Goal: Ask a question

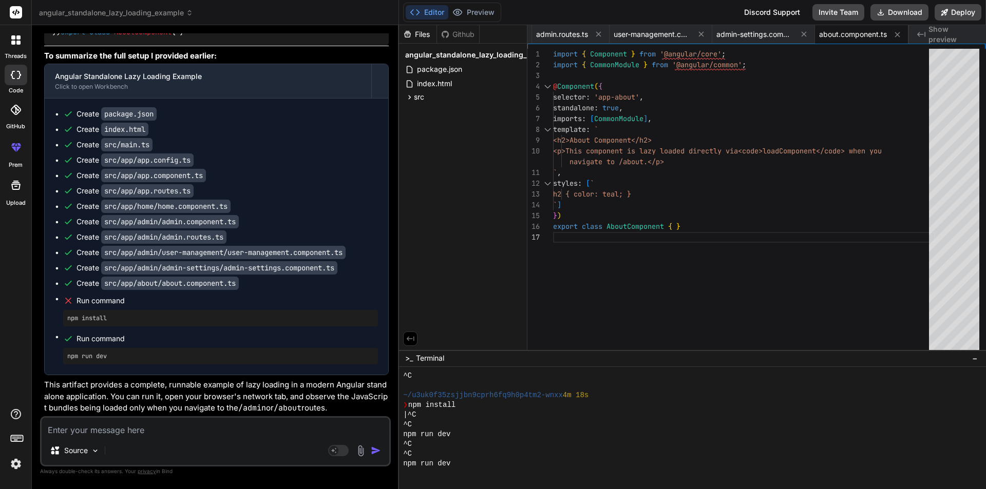
scroll to position [11776, 0]
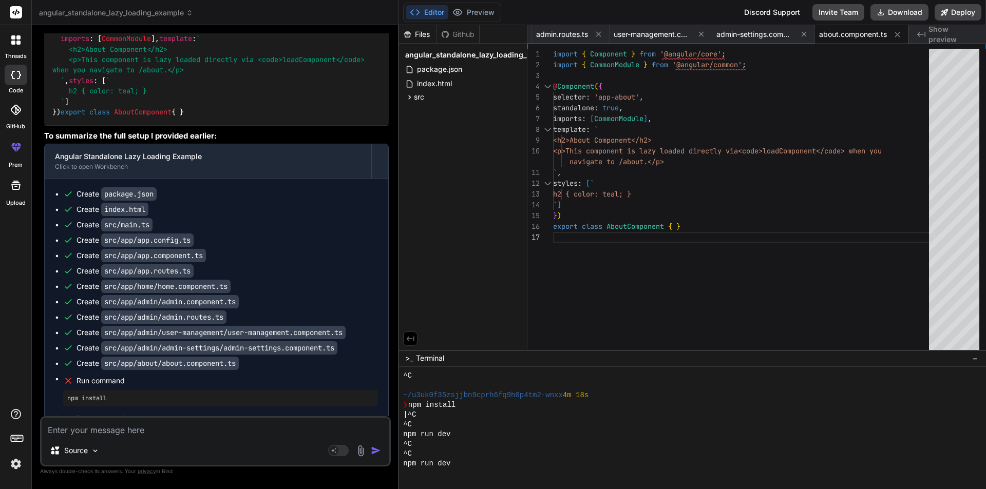
scroll to position [11622, 0]
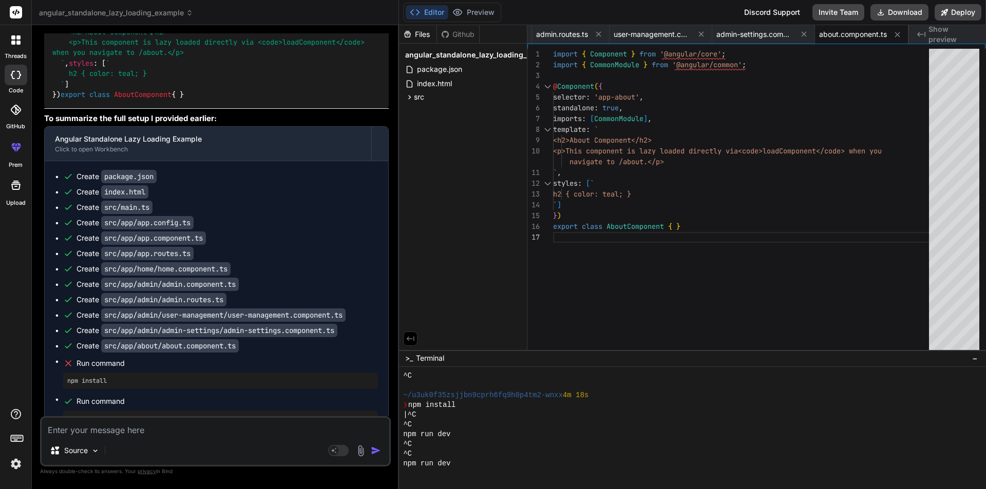
drag, startPoint x: 124, startPoint y: 297, endPoint x: 54, endPoint y: 281, distance: 71.5
copy code "loadChildren : () => import ( './admin/admin.routes' ). then ( m => m. ADMIN_RO…"
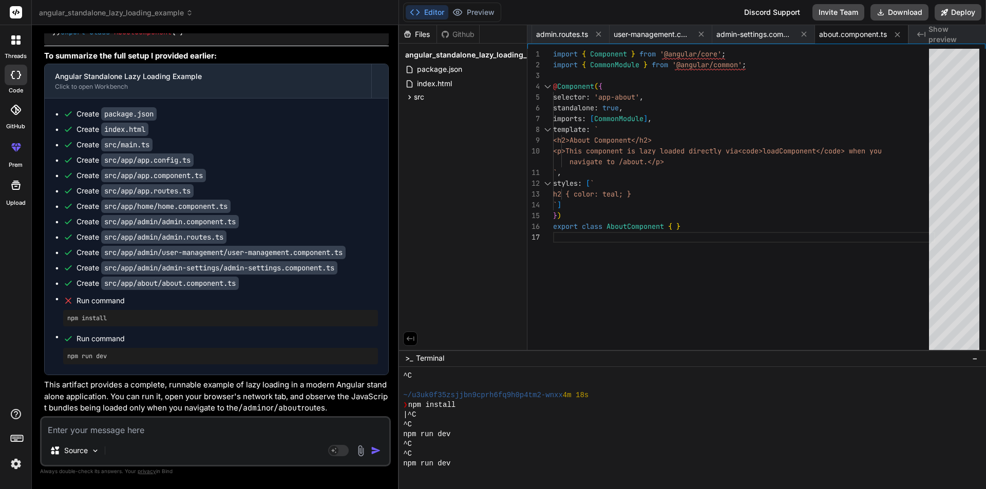
scroll to position [12041, 0]
click at [129, 425] on textarea at bounding box center [216, 427] width 348 height 18
type textarea "r"
type textarea "x"
type textarea "re"
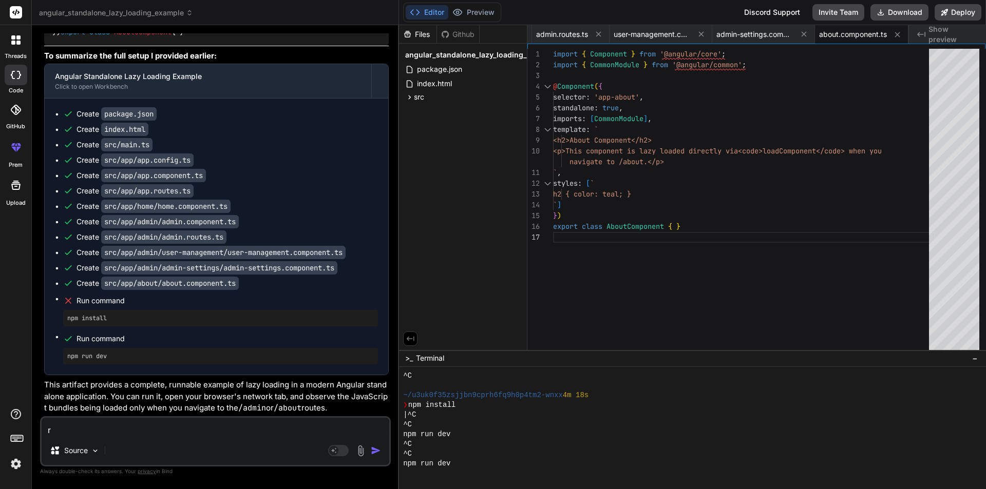
type textarea "x"
type textarea "rea"
type textarea "x"
type textarea "real"
type textarea "x"
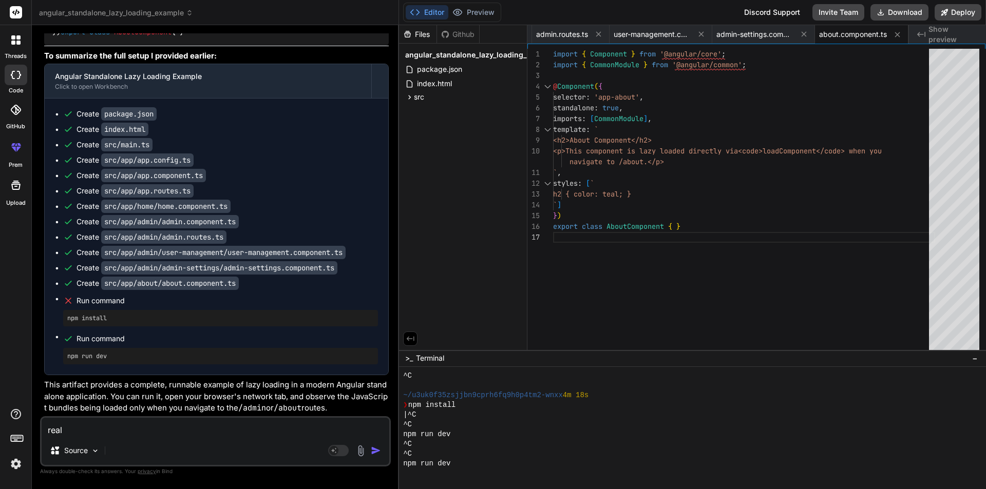
type textarea "real"
type textarea "x"
type textarea "real p"
type textarea "x"
type textarea "real pr"
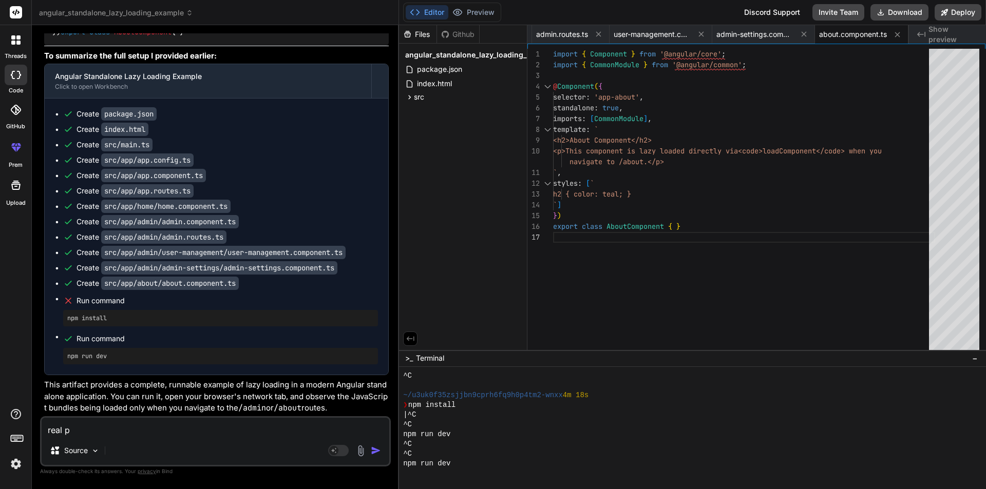
type textarea "x"
type textarea "real pro"
type textarea "x"
type textarea "real proj"
type textarea "x"
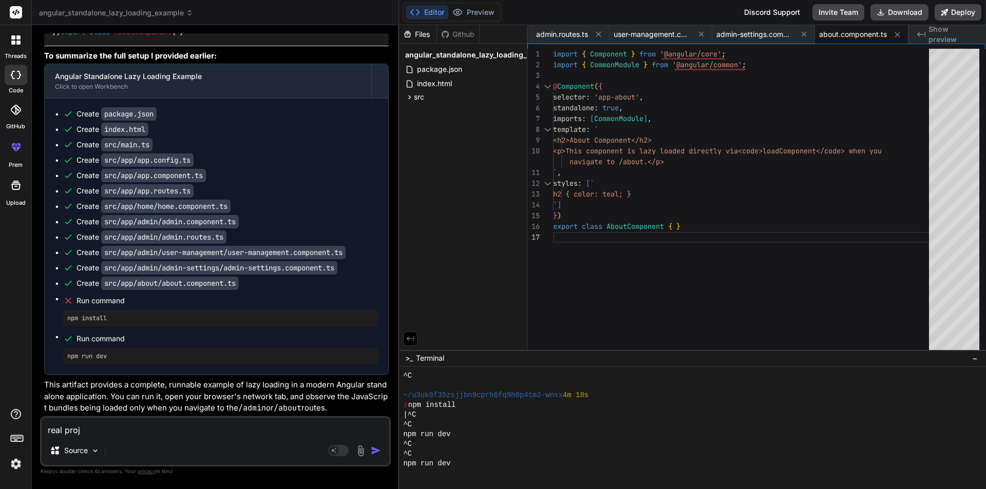
type textarea "real proje"
type textarea "x"
type textarea "real projec"
type textarea "x"
type textarea "real project"
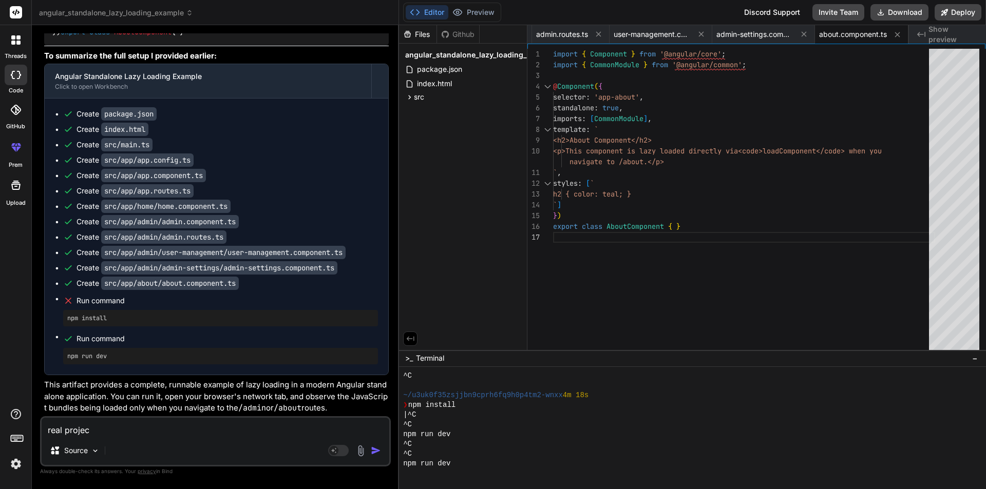
type textarea "x"
type textarea "real project"
type textarea "x"
type textarea "real project f"
type textarea "x"
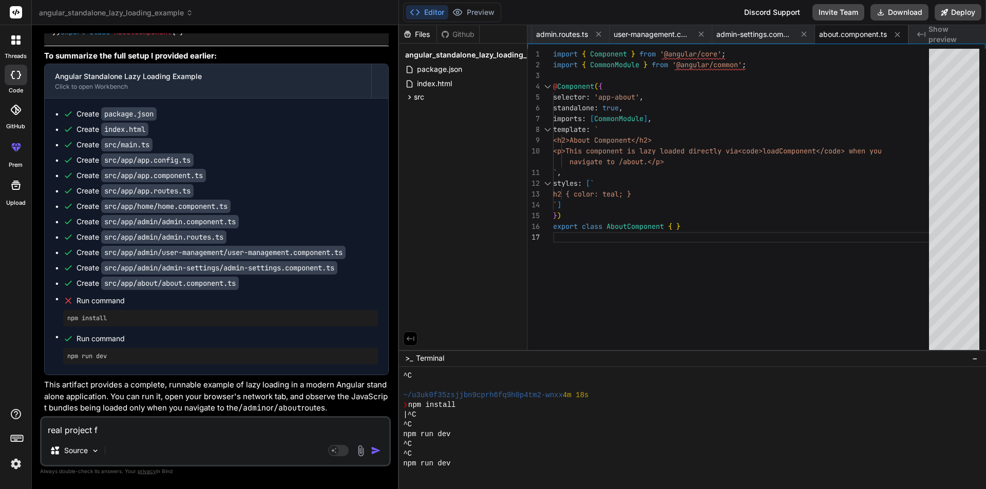
type textarea "real project fo"
type textarea "x"
type textarea "real project for"
type textarea "x"
type textarea "real project ford"
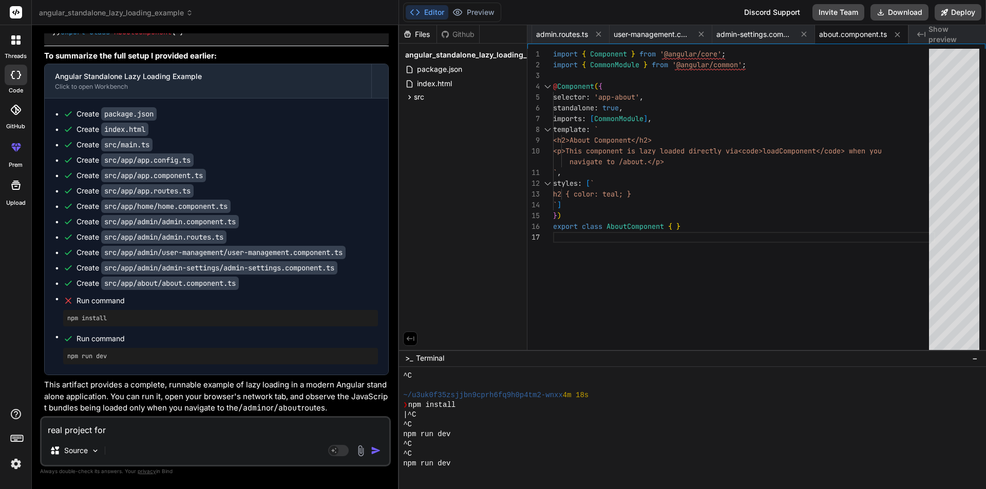
type textarea "x"
type textarea "real project [PERSON_NAME]"
type textarea "x"
type textarea "real project forder"
type textarea "x"
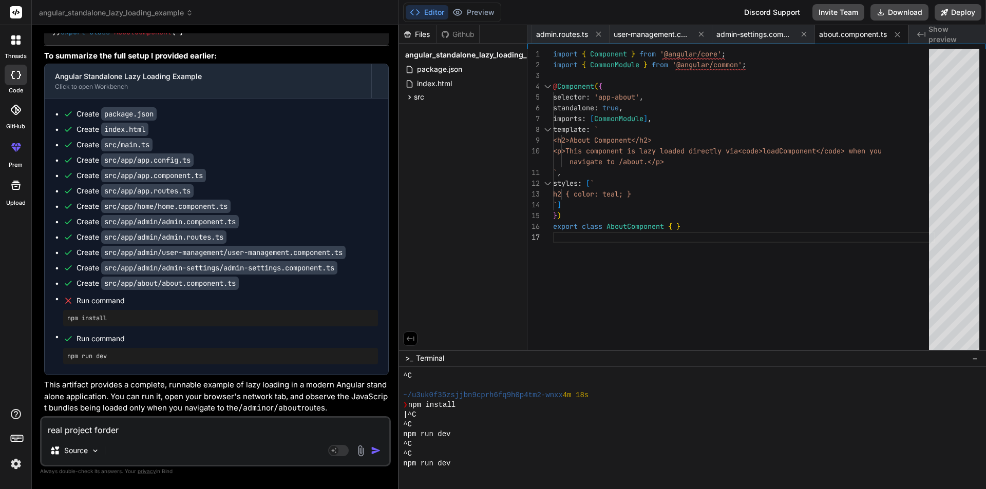
type textarea "real project forder"
type textarea "x"
type textarea "real project forder s"
type textarea "x"
type textarea "real project forder st"
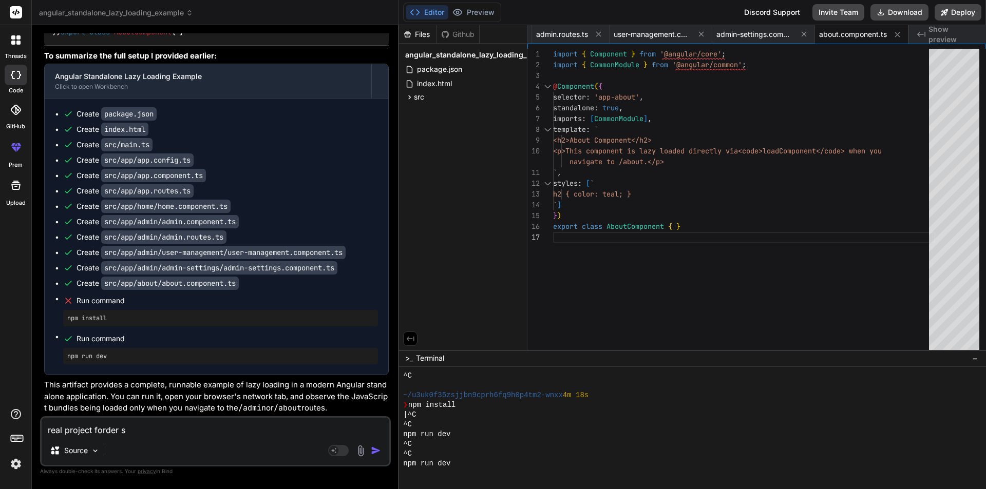
type textarea "x"
type textarea "real project forder str"
type textarea "x"
type textarea "real project forder stru"
type textarea "x"
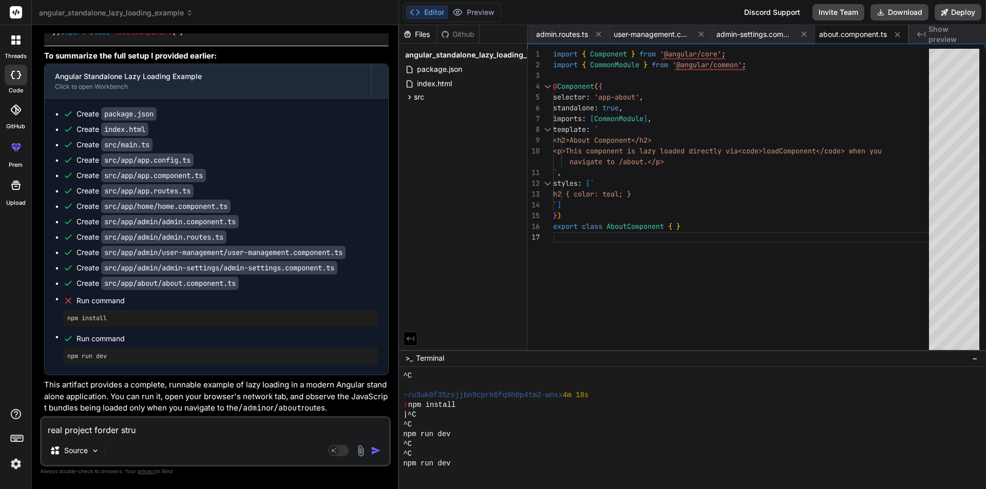
type textarea "real project forder struc"
type textarea "x"
type textarea "real project forder struct"
type textarea "x"
type textarea "real project forder structu"
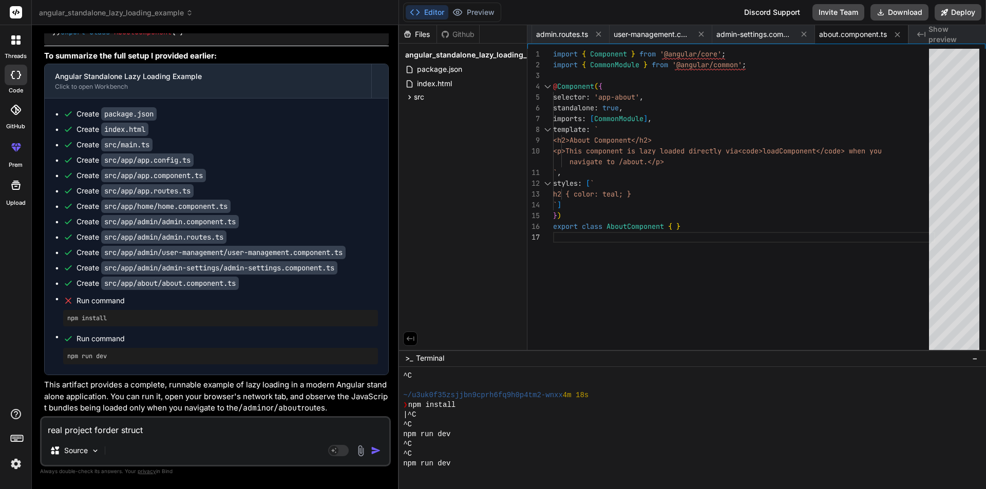
type textarea "x"
type textarea "real project forder structut"
type textarea "x"
type textarea "real project forder structu"
type textarea "x"
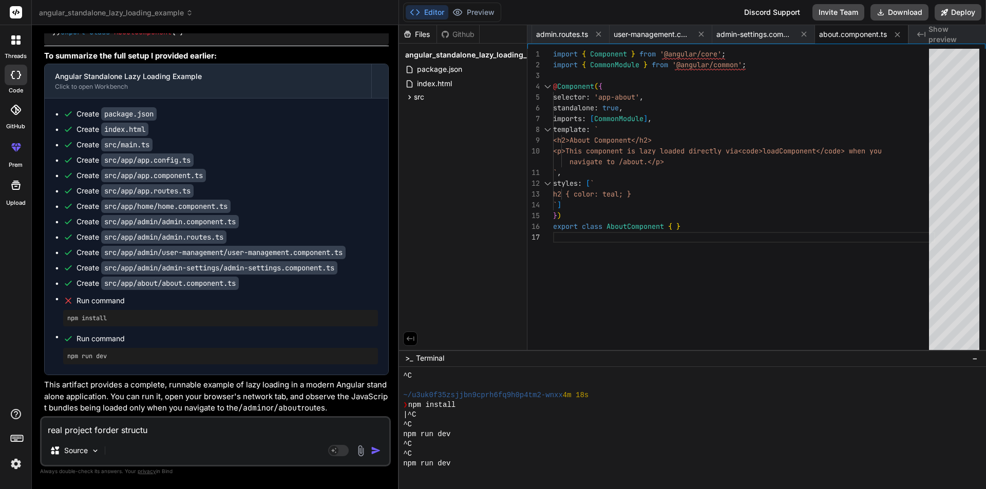
type textarea "real project forder structur"
type textarea "x"
type textarea "real project forder structure"
type textarea "x"
type textarea "real project forder structure"
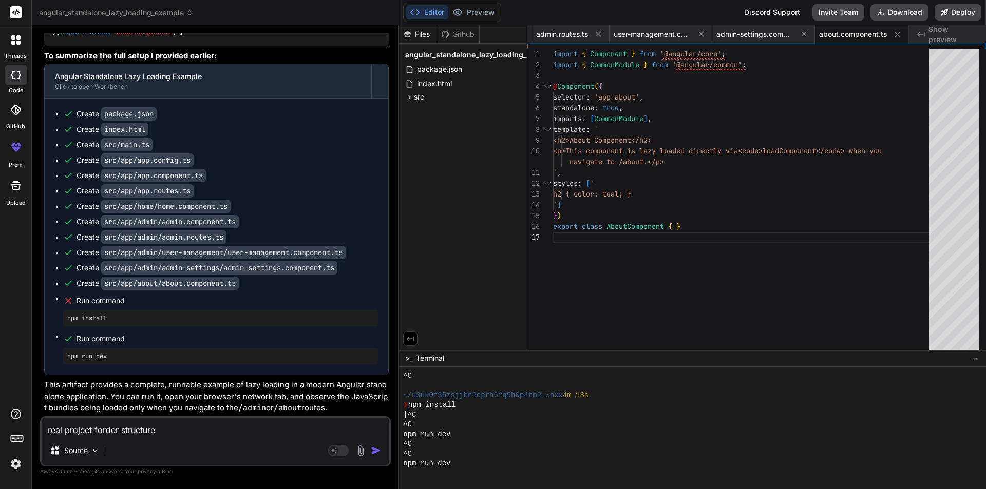
type textarea "x"
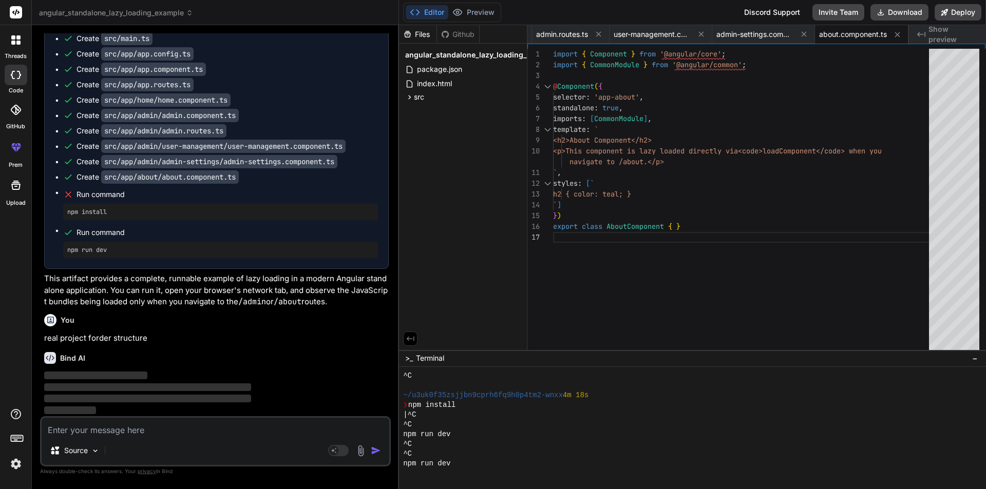
scroll to position [12763, 0]
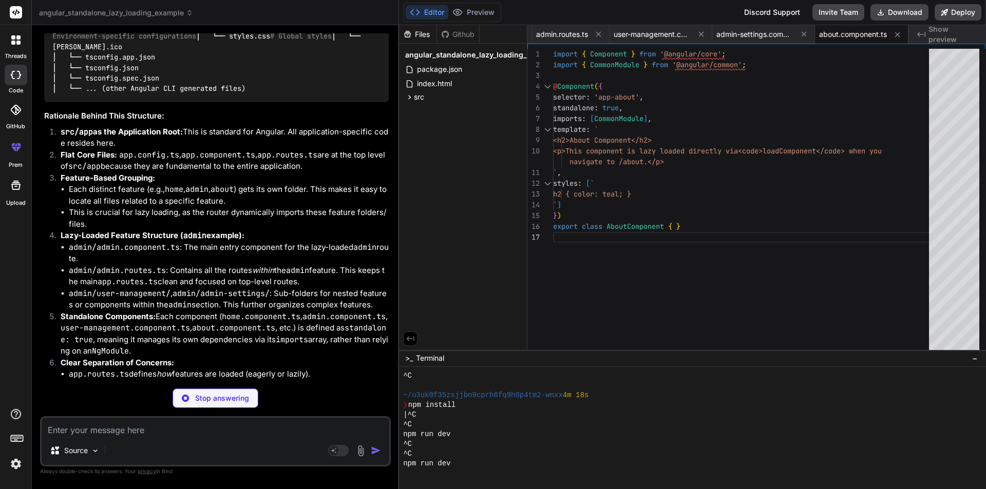
type textarea "x"
